Goal: Task Accomplishment & Management: Manage account settings

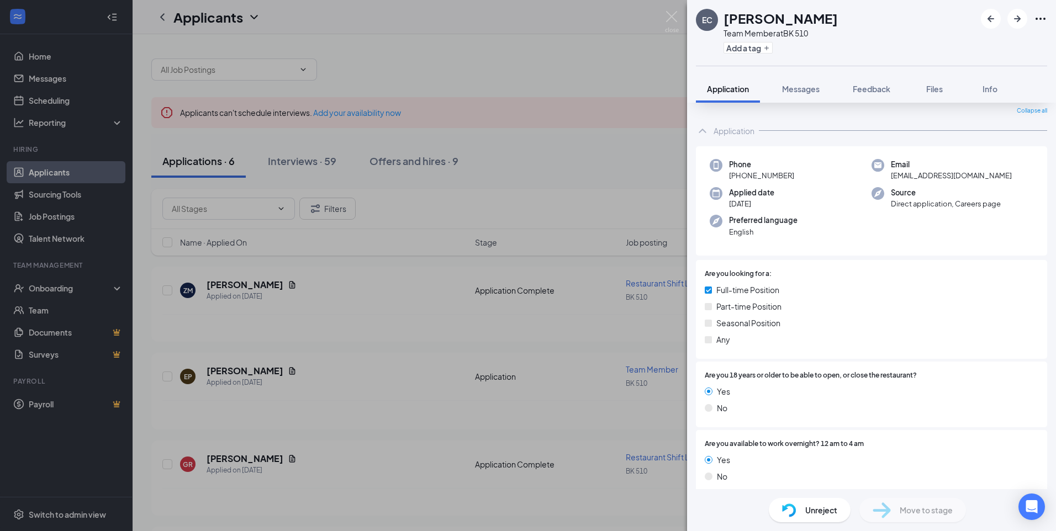
scroll to position [55, 0]
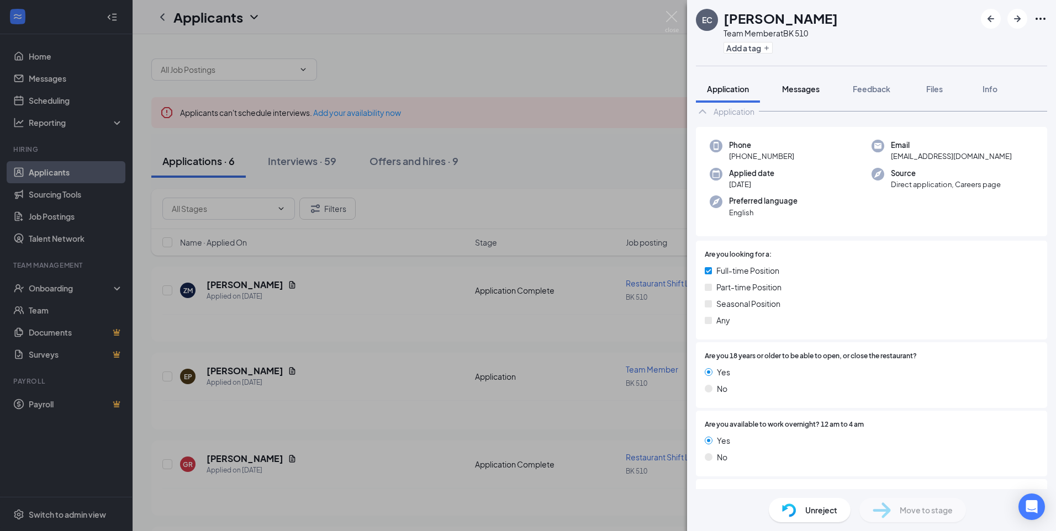
click at [794, 91] on span "Messages" at bounding box center [801, 89] width 38 height 10
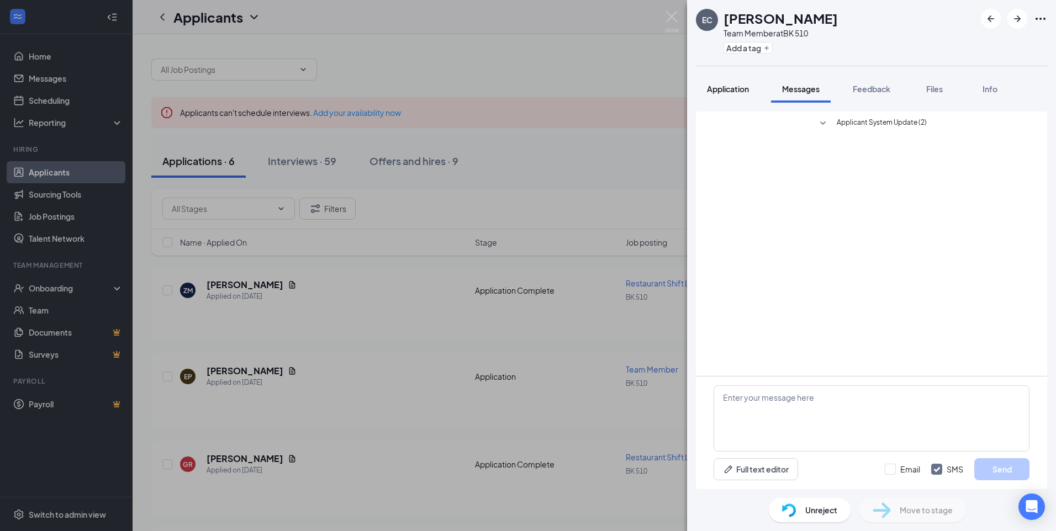
click at [729, 95] on button "Application" at bounding box center [728, 89] width 64 height 28
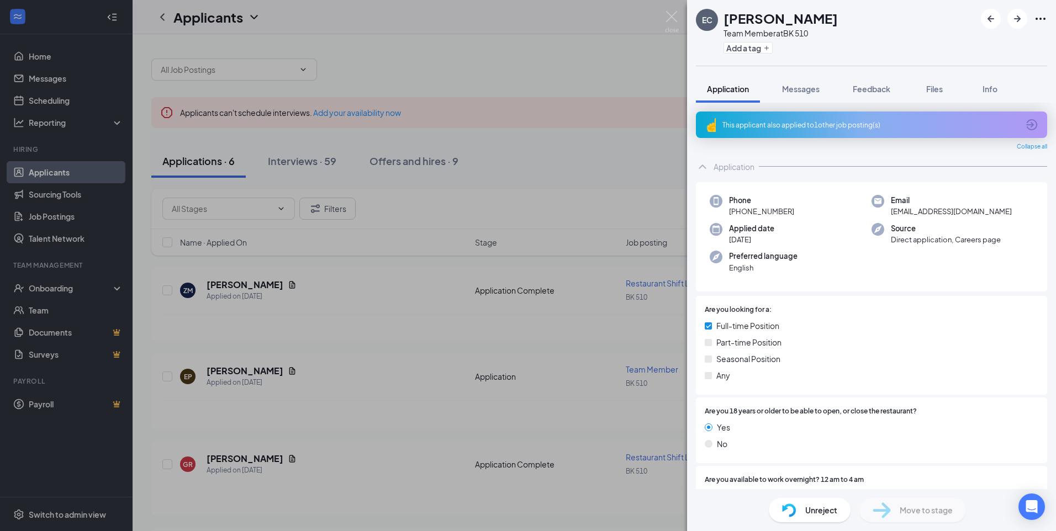
click at [706, 342] on img at bounding box center [708, 342] width 7 height 7
click at [708, 342] on img at bounding box center [708, 342] width 7 height 7
click at [741, 345] on span "Part-time Position" at bounding box center [748, 342] width 65 height 12
click at [929, 514] on span "Move to stage" at bounding box center [925, 510] width 53 height 12
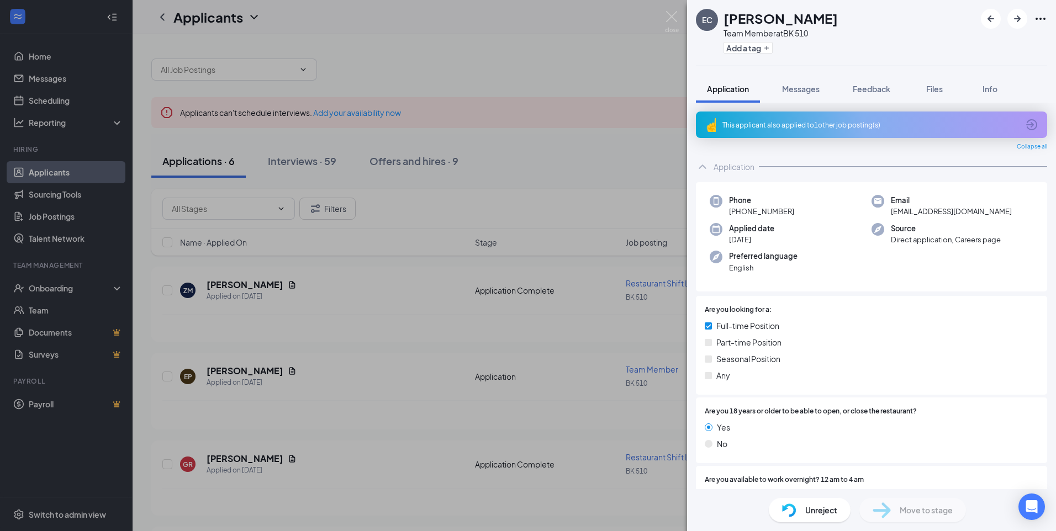
click at [881, 507] on img at bounding box center [881, 510] width 18 height 16
click at [833, 126] on div "This applicant also applied to 1 other job posting(s)" at bounding box center [870, 124] width 296 height 9
